Goal: Navigation & Orientation: Go to known website

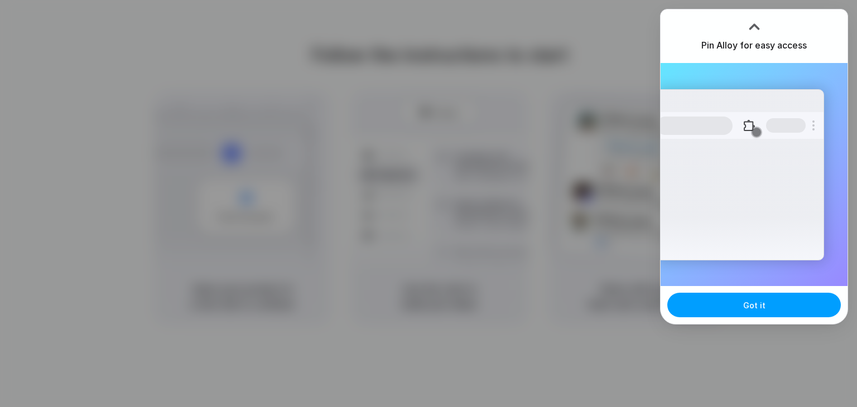
click at [767, 302] on button "Got it" at bounding box center [753, 305] width 173 height 25
